Goal: Task Accomplishment & Management: Manage account settings

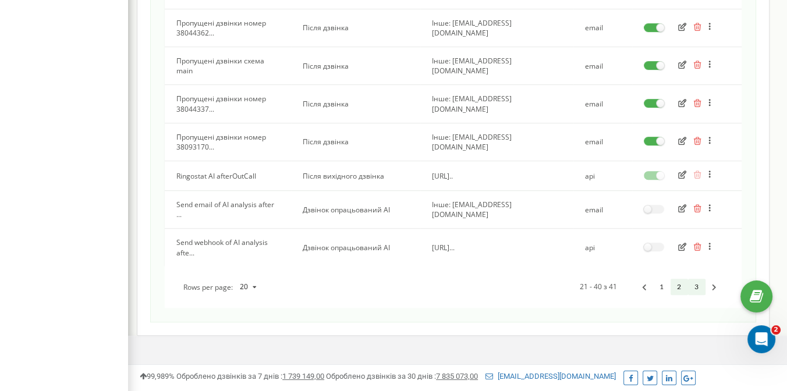
scroll to position [688, 0]
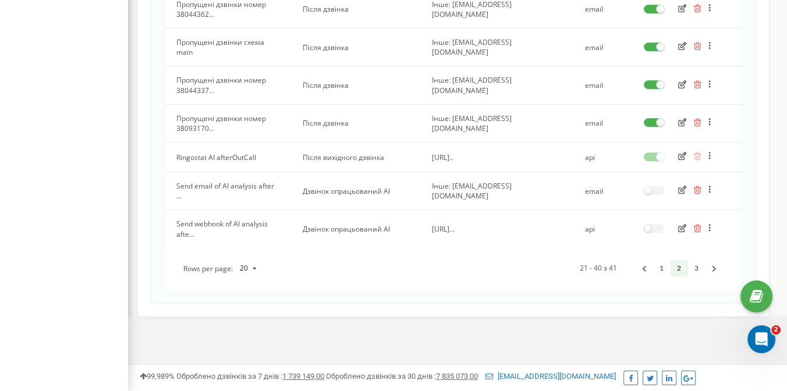
click at [680, 224] on icon "button" at bounding box center [682, 228] width 8 height 8
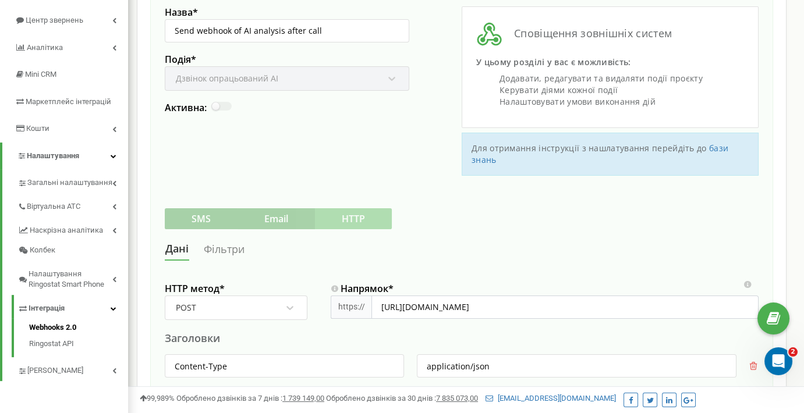
scroll to position [254, 0]
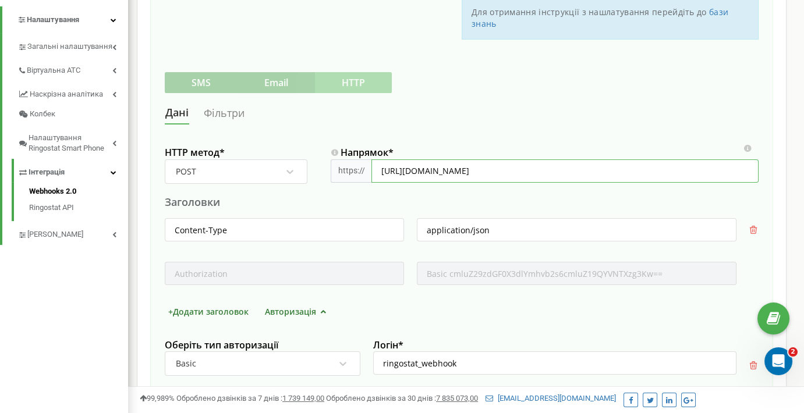
drag, startPoint x: 523, startPoint y: 170, endPoint x: 360, endPoint y: 167, distance: 163.0
click at [360, 167] on div "https:// [URL][DOMAIN_NAME]" at bounding box center [545, 170] width 428 height 23
paste input "[URL][DOMAIN_NAME]"
type input "[URL][DOMAIN_NAME]"
click at [666, 111] on div "[PERSON_NAME]" at bounding box center [462, 113] width 594 height 22
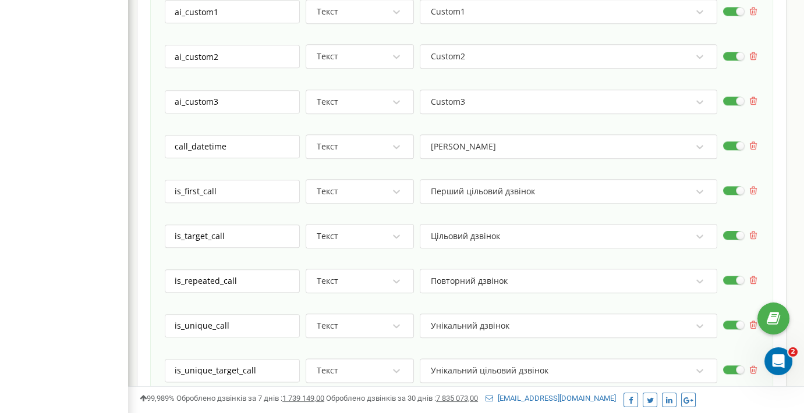
scroll to position [3103, 0]
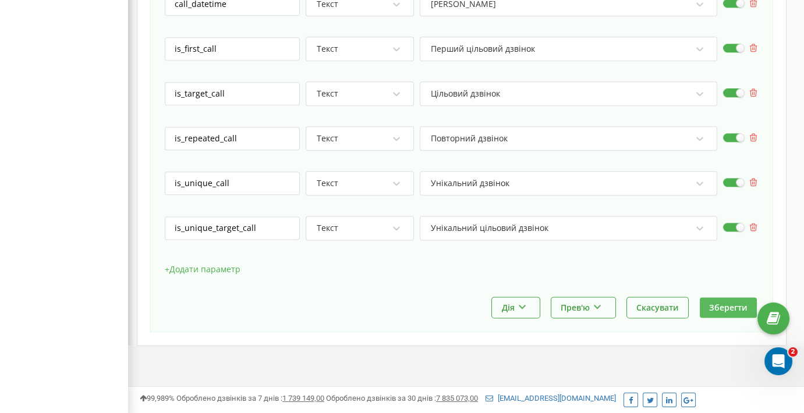
click at [719, 297] on button "Зберегти" at bounding box center [727, 307] width 57 height 20
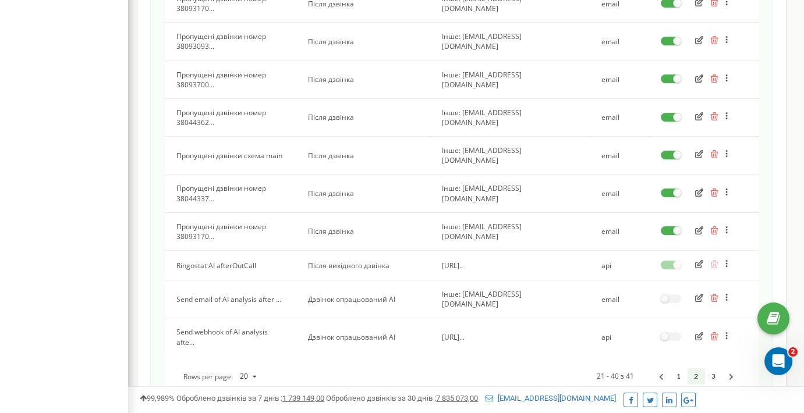
scroll to position [649, 0]
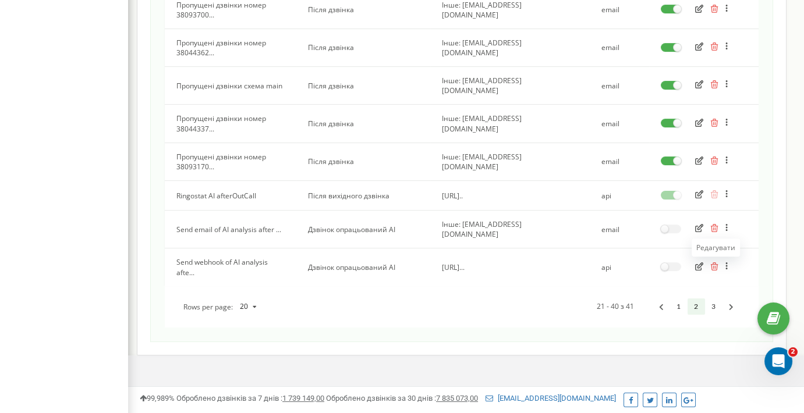
click at [700, 262] on icon "button" at bounding box center [699, 266] width 8 height 8
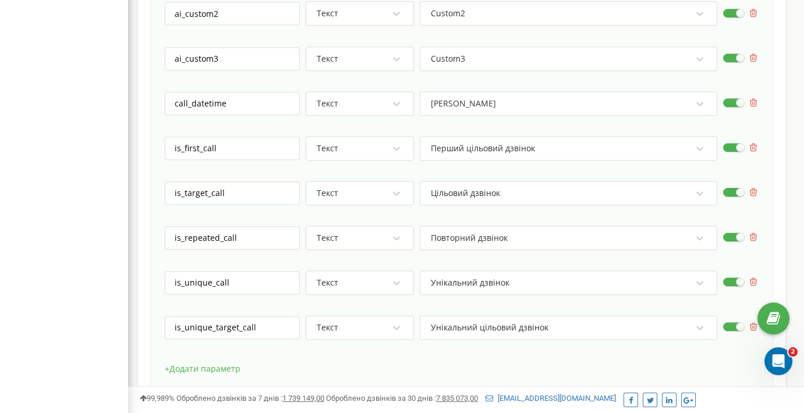
scroll to position [3103, 0]
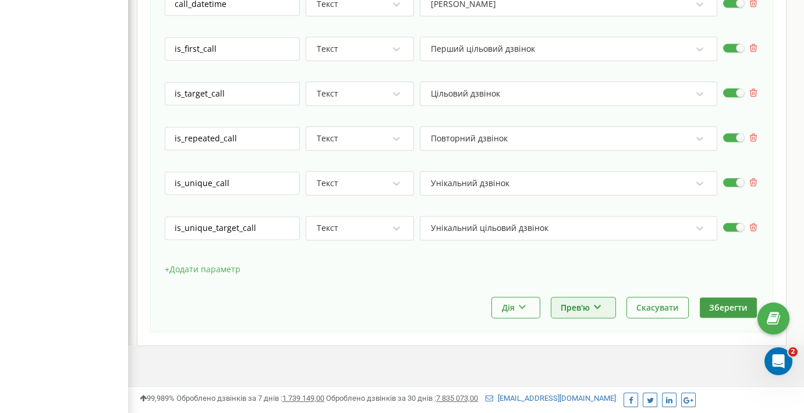
click at [591, 300] on button "Прев'ю" at bounding box center [583, 307] width 64 height 20
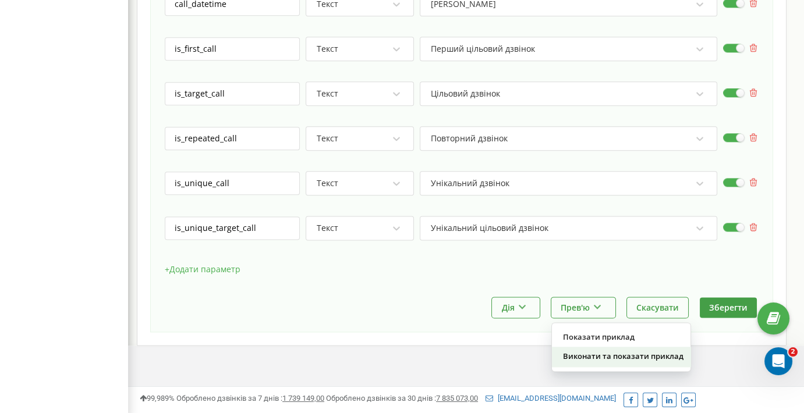
click at [595, 350] on div "Виконати та показати приклад" at bounding box center [621, 356] width 138 height 19
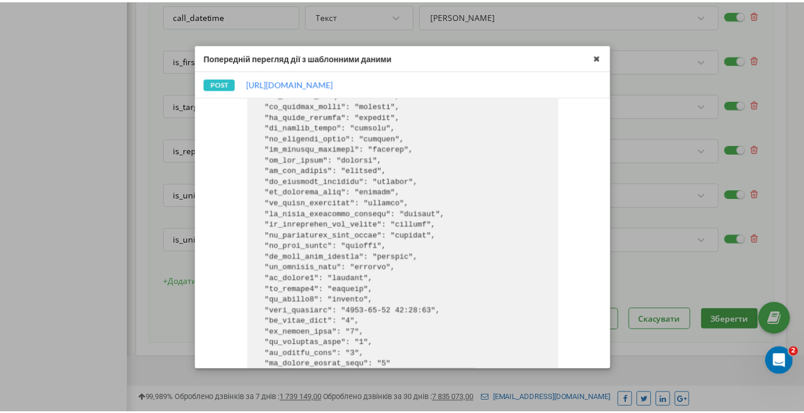
scroll to position [683, 0]
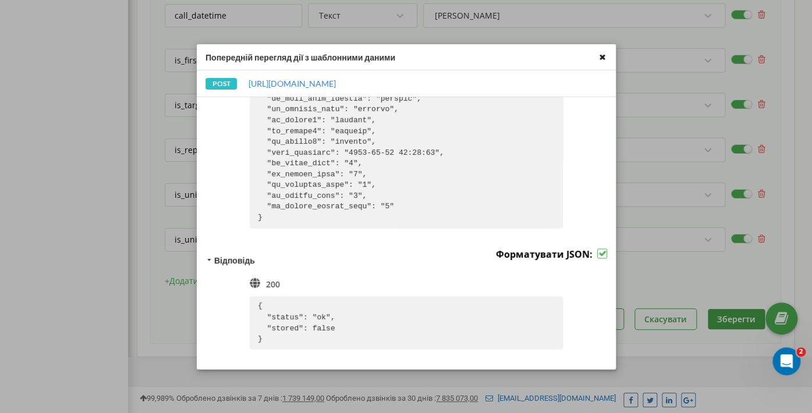
click at [605, 58] on icon at bounding box center [601, 56] width 13 height 13
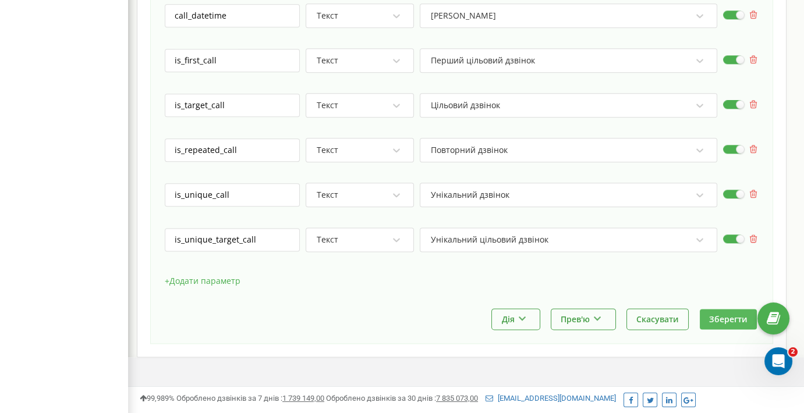
click at [731, 312] on button "Зберегти" at bounding box center [727, 319] width 57 height 20
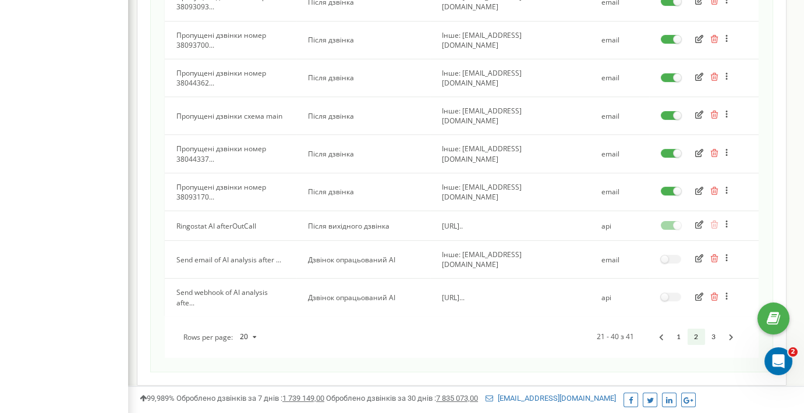
scroll to position [649, 0]
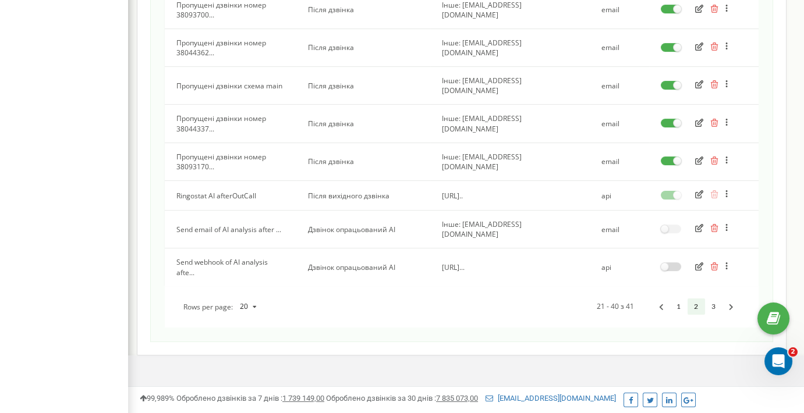
click at [667, 262] on label at bounding box center [670, 262] width 20 height 1
click at [0, 0] on input "checkbox" at bounding box center [0, 0] width 0 height 0
